Goal: Information Seeking & Learning: Compare options

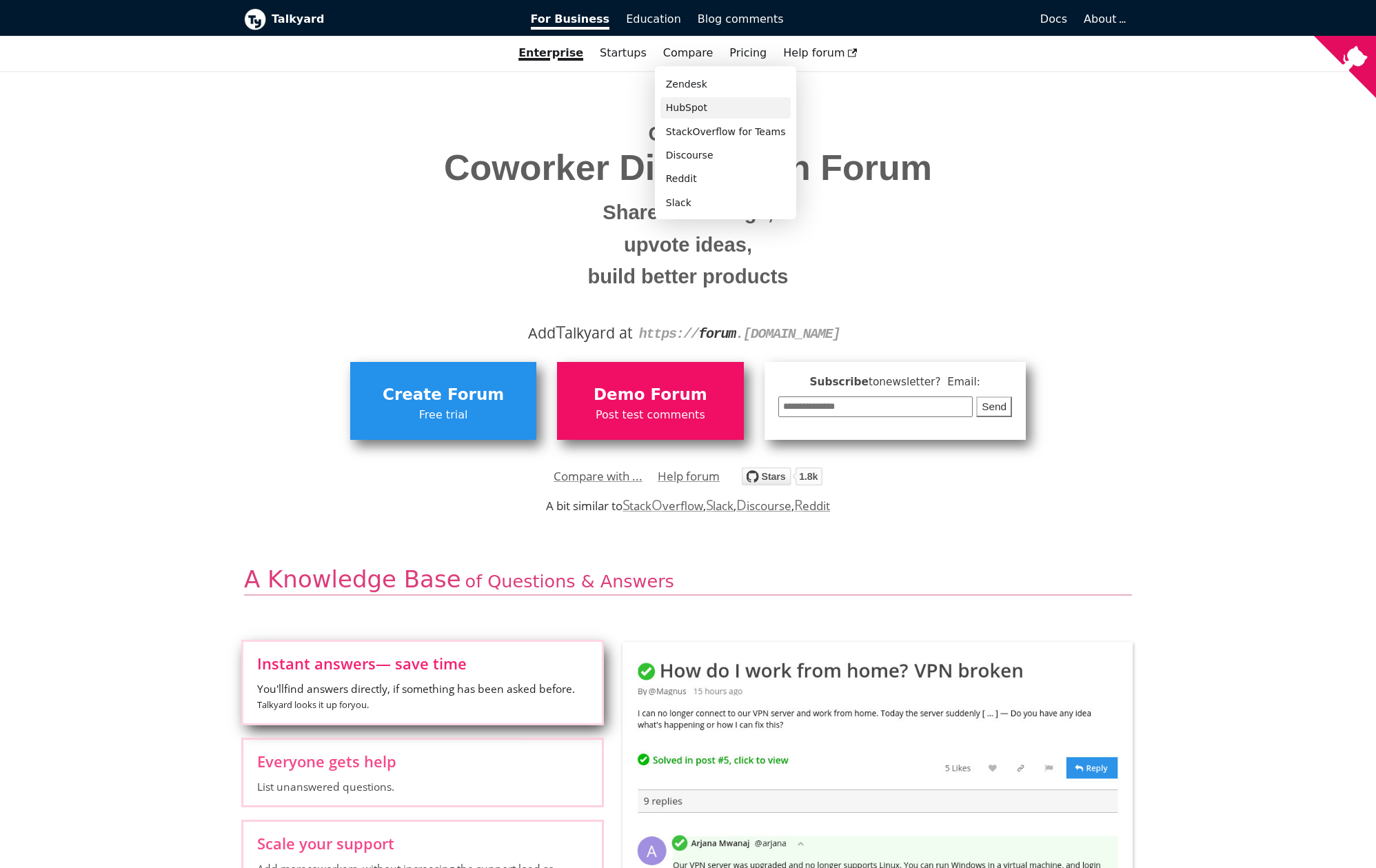
click at [719, 109] on link "HubSpot" at bounding box center [726, 108] width 131 height 22
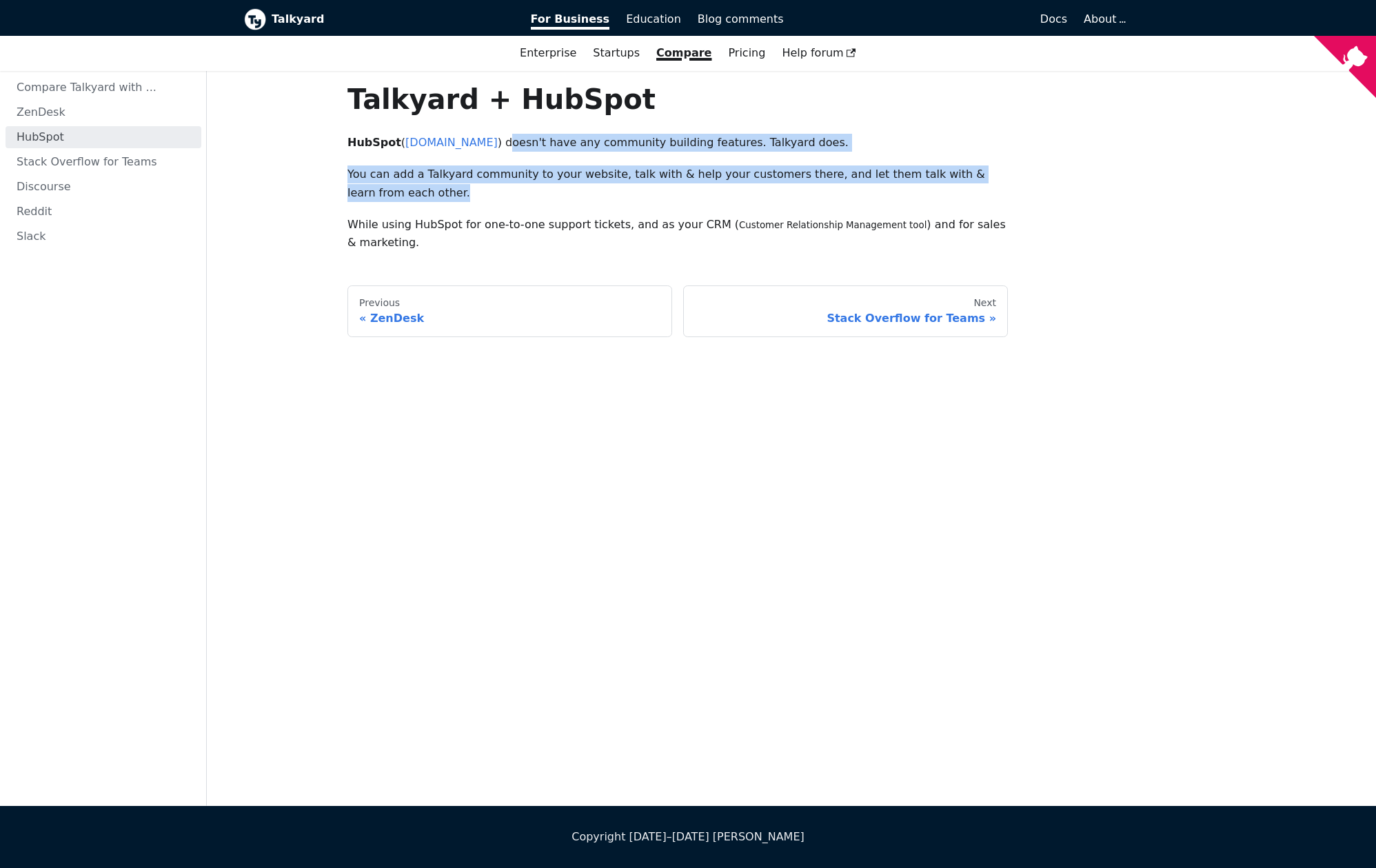
drag, startPoint x: 511, startPoint y: 142, endPoint x: 563, endPoint y: 187, distance: 68.8
click at [563, 187] on div "Talkyard + HubSpot HubSpot ( [DOMAIN_NAME] ) doesn't have any community buildin…" at bounding box center [678, 167] width 660 height 170
click at [612, 197] on p "You can add a Talkyard community to your website, talk with & help your custome…" at bounding box center [678, 184] width 660 height 37
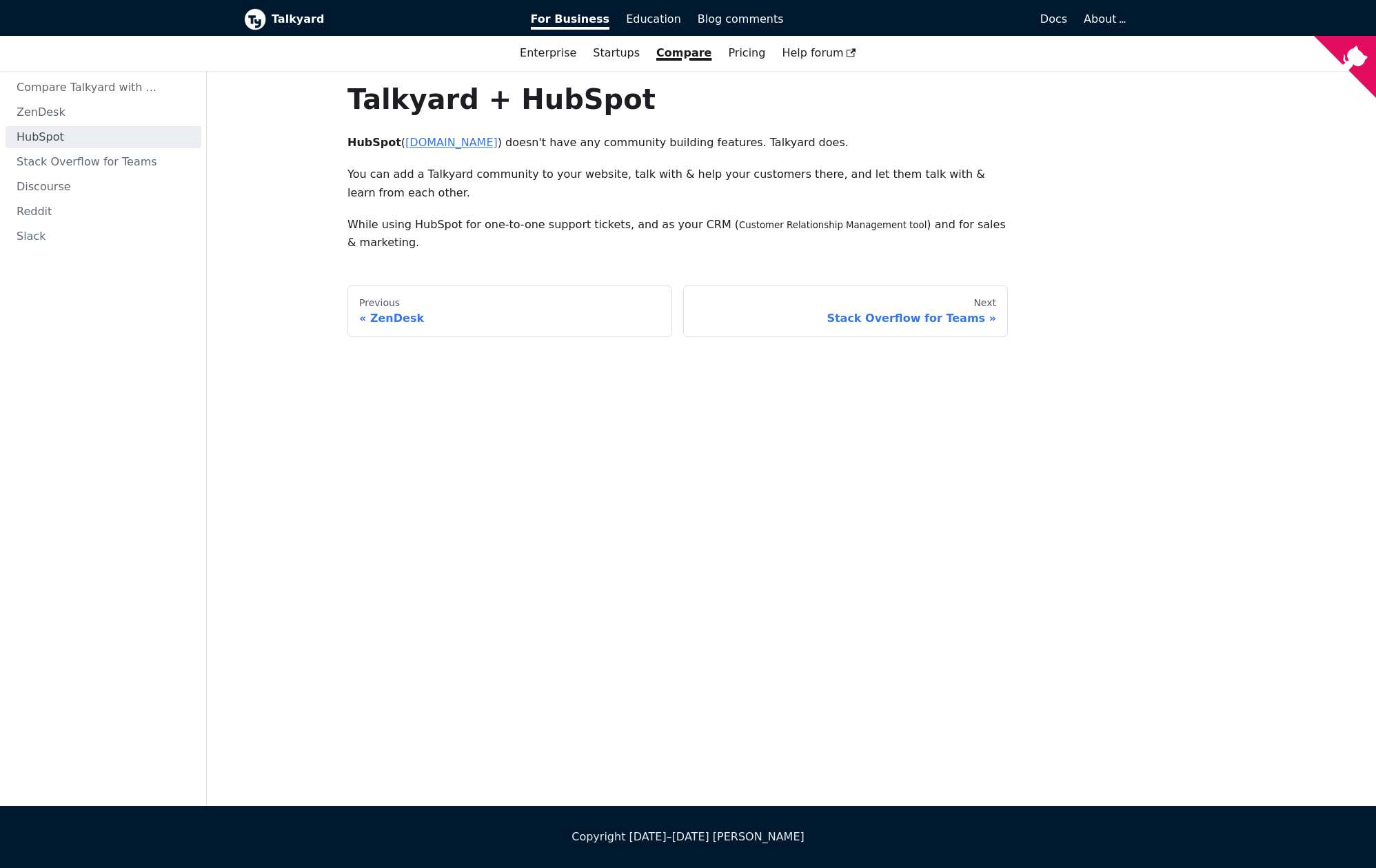
click at [464, 140] on link "[DOMAIN_NAME]" at bounding box center [452, 142] width 93 height 13
click at [699, 155] on link "Discourse" at bounding box center [719, 155] width 131 height 22
